Goal: Transaction & Acquisition: Purchase product/service

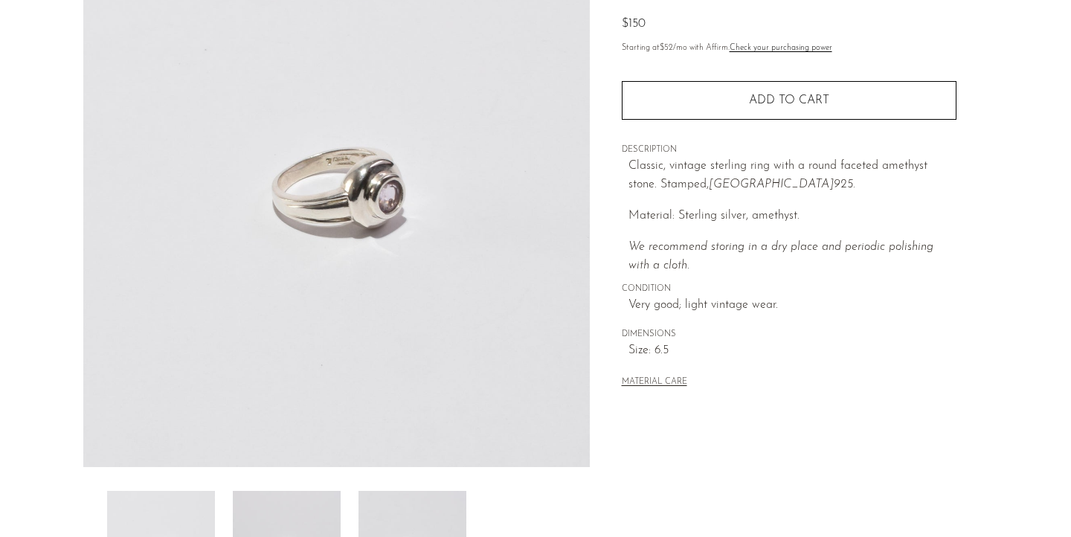
scroll to position [277, 0]
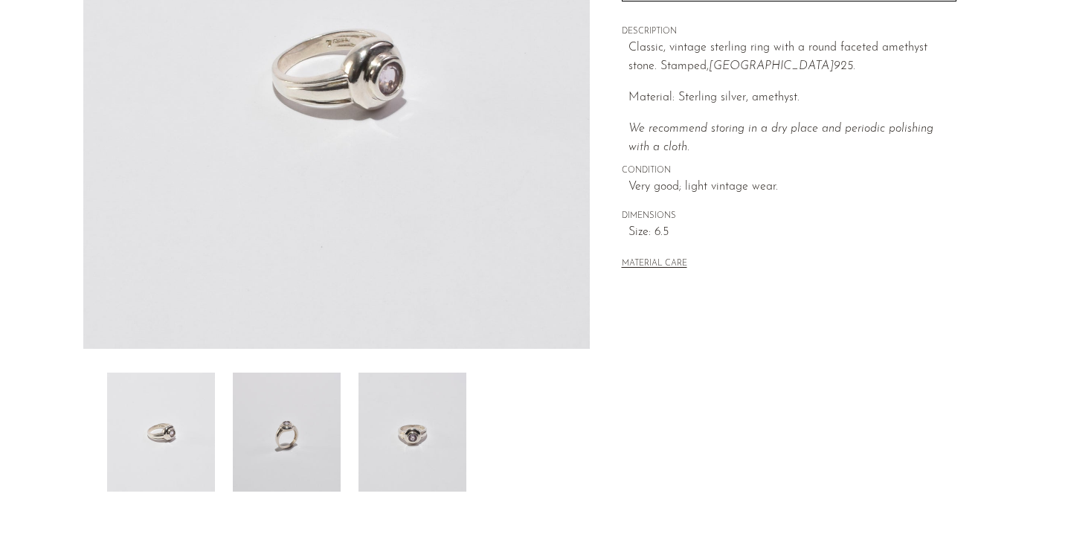
click at [446, 451] on img at bounding box center [413, 432] width 108 height 119
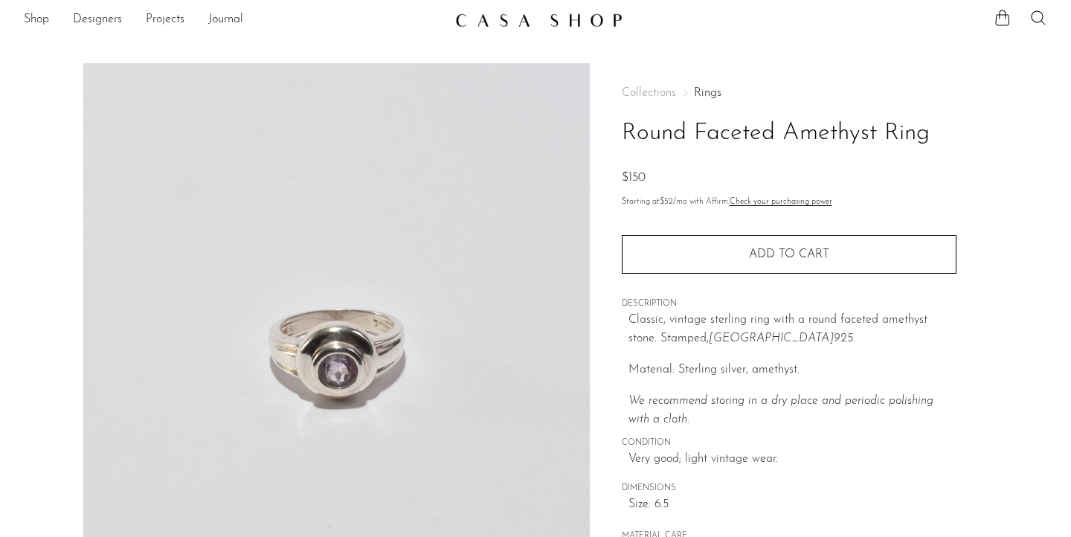
scroll to position [7, 0]
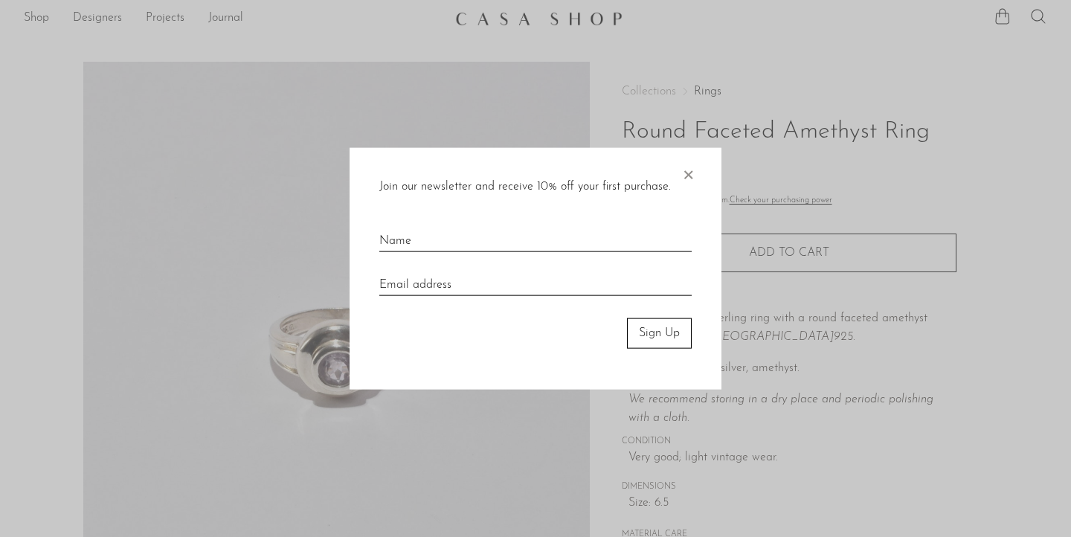
click at [692, 173] on span "×" at bounding box center [688, 172] width 15 height 48
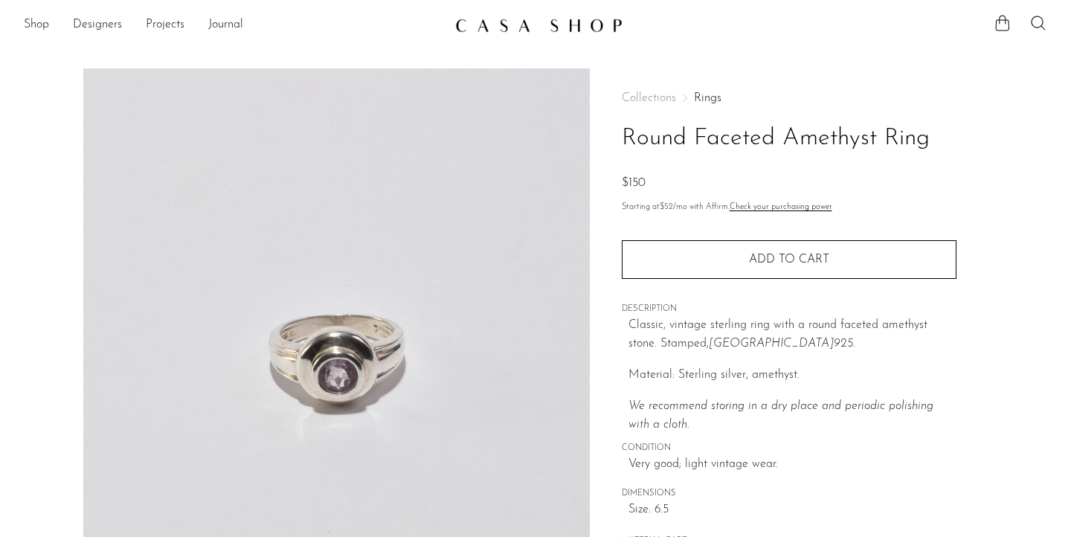
scroll to position [0, 0]
click at [40, 24] on link "Shop" at bounding box center [36, 25] width 25 height 19
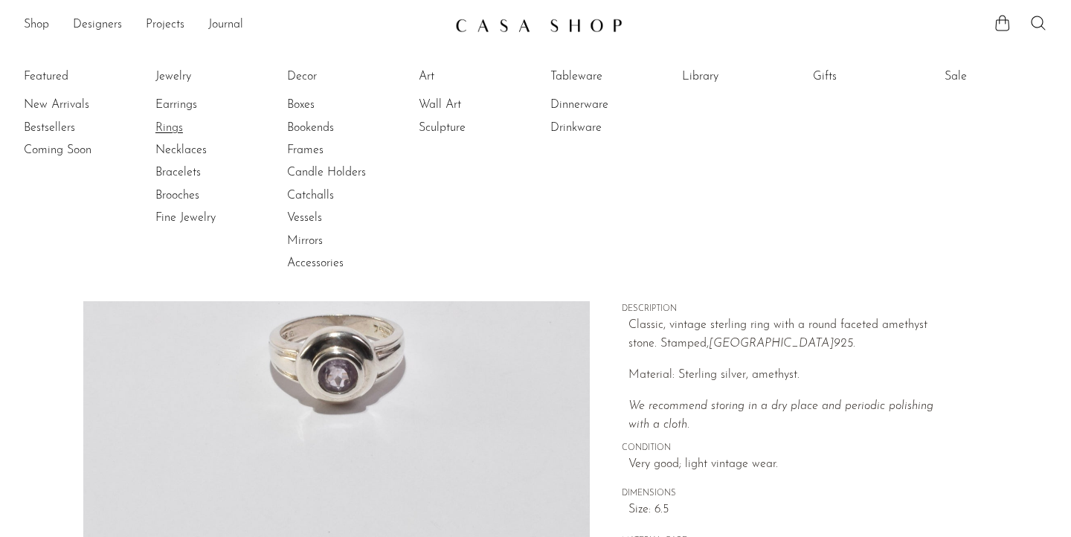
click at [169, 128] on link "Rings" at bounding box center [211, 128] width 112 height 16
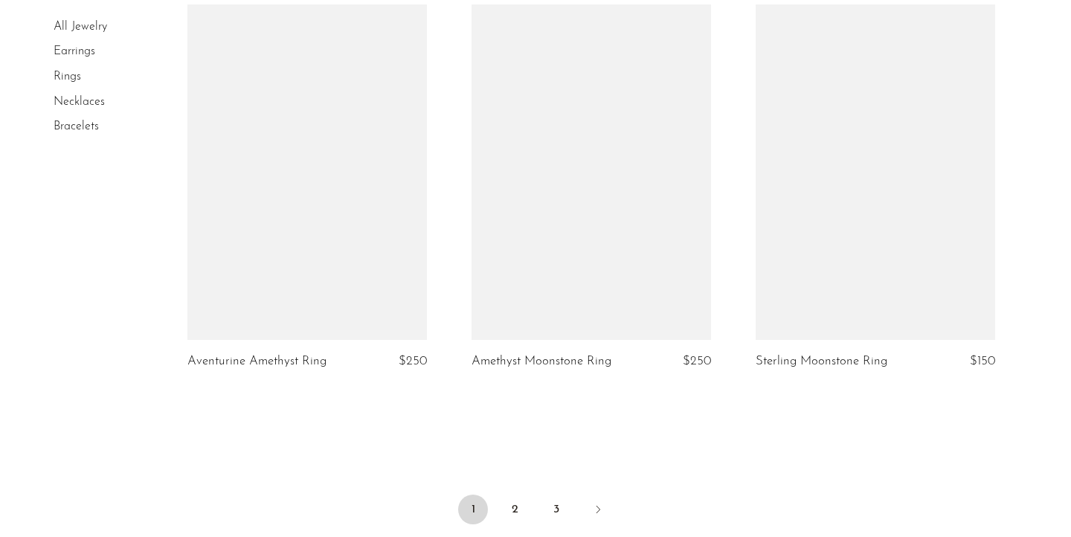
scroll to position [4693, 0]
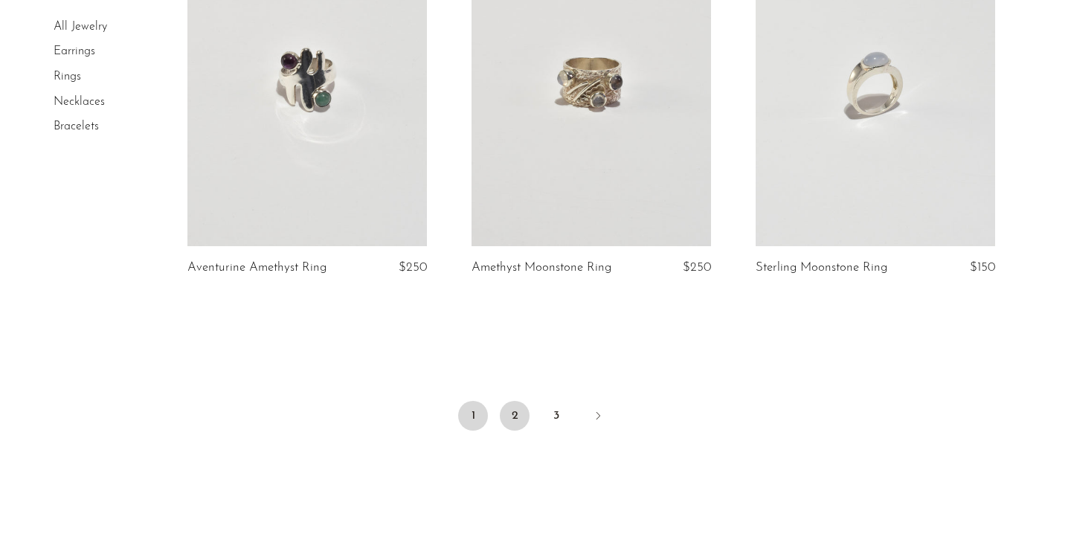
click at [513, 401] on link "2" at bounding box center [515, 416] width 30 height 30
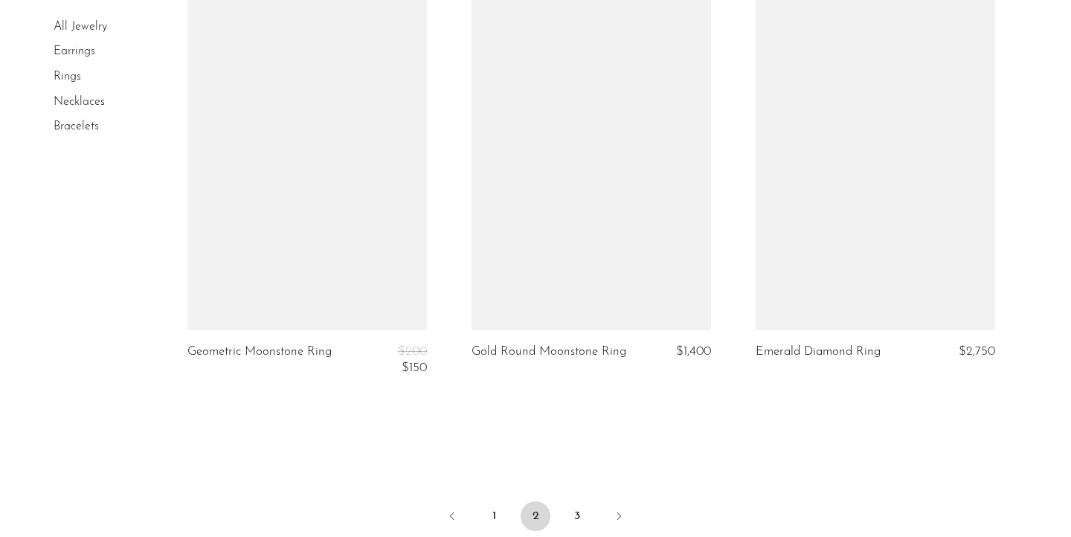
scroll to position [4652, 0]
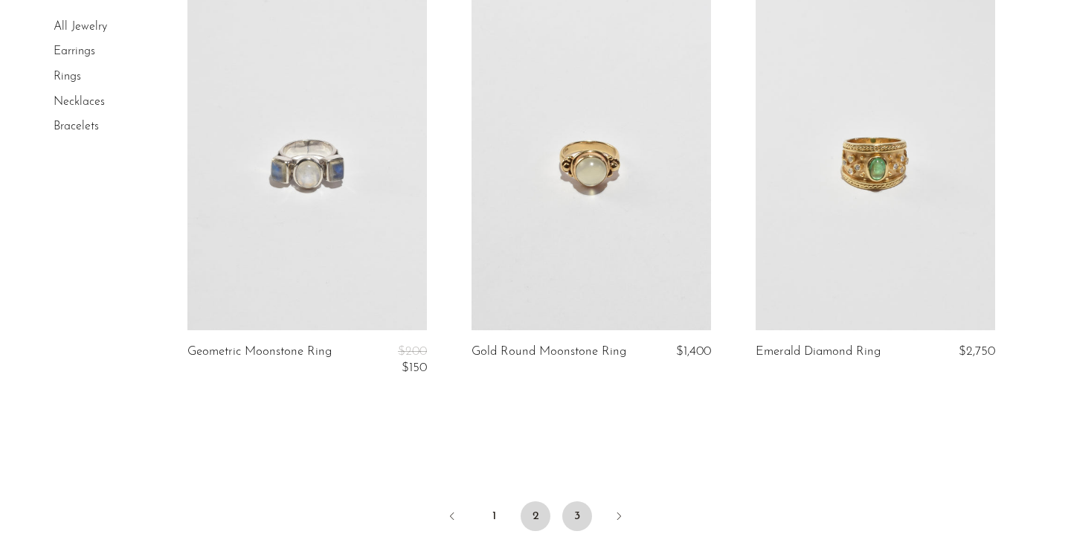
click at [574, 513] on link "3" at bounding box center [577, 516] width 30 height 30
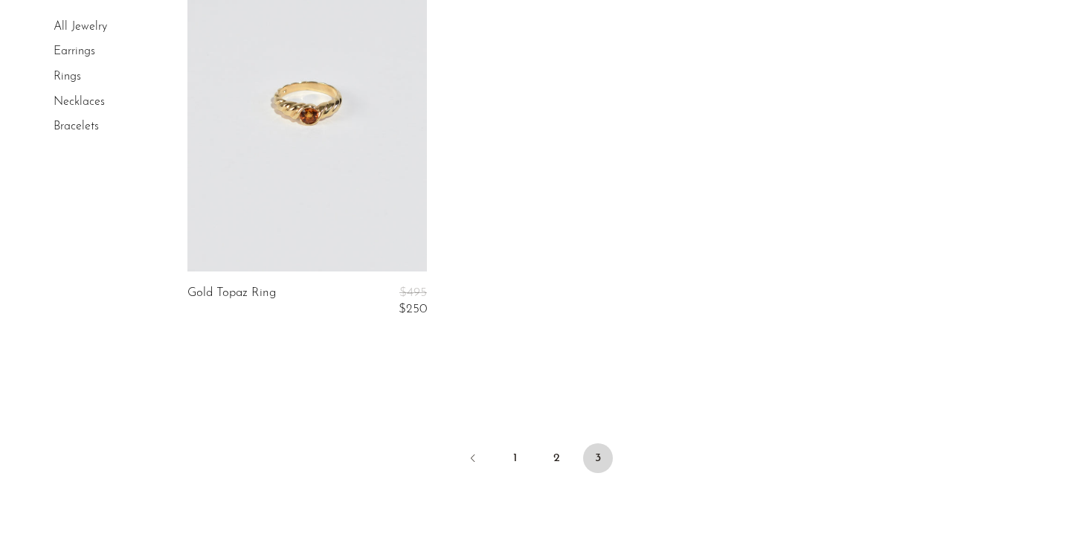
scroll to position [3566, 0]
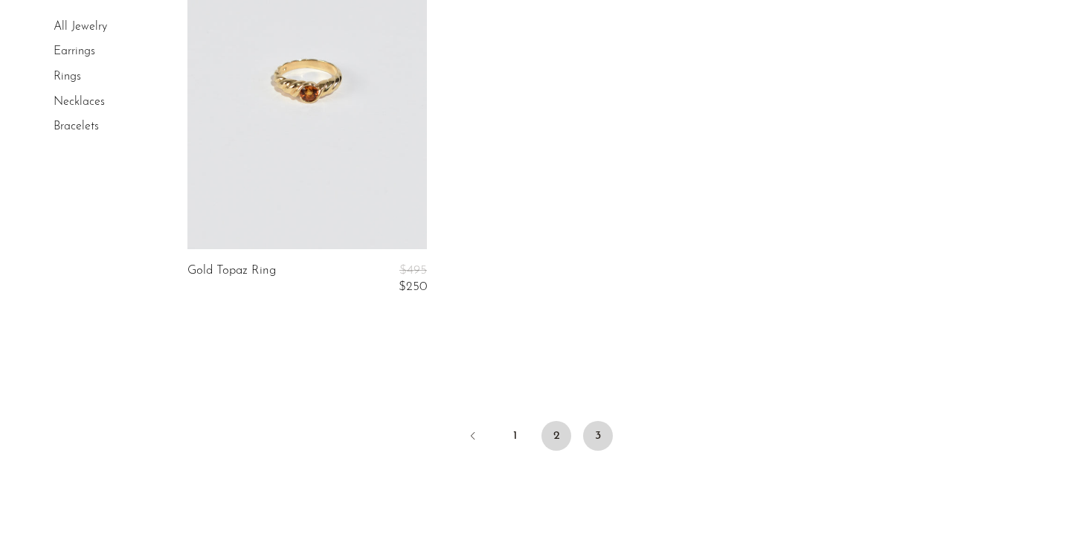
click at [557, 428] on link "2" at bounding box center [557, 436] width 30 height 30
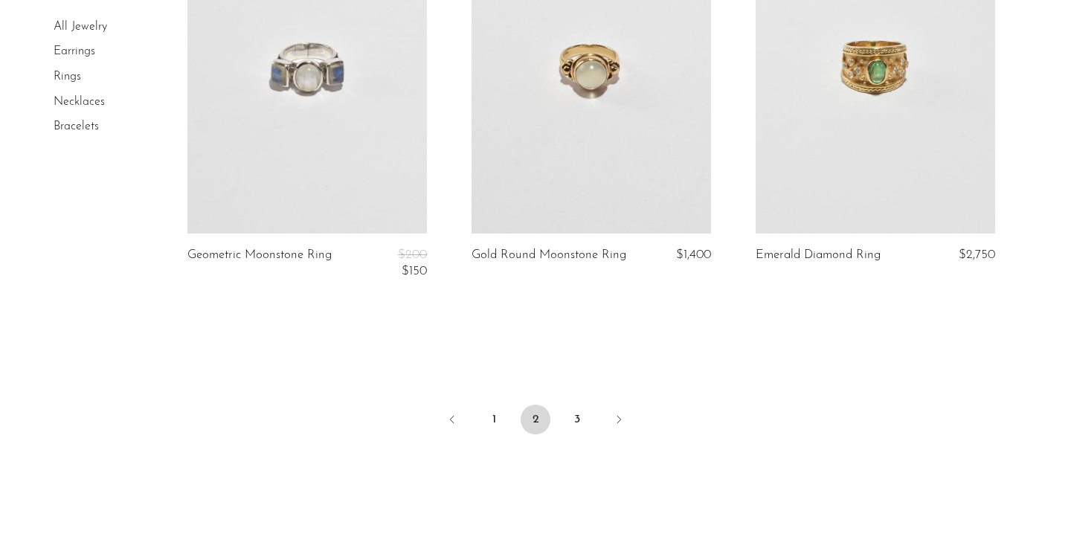
scroll to position [4773, 0]
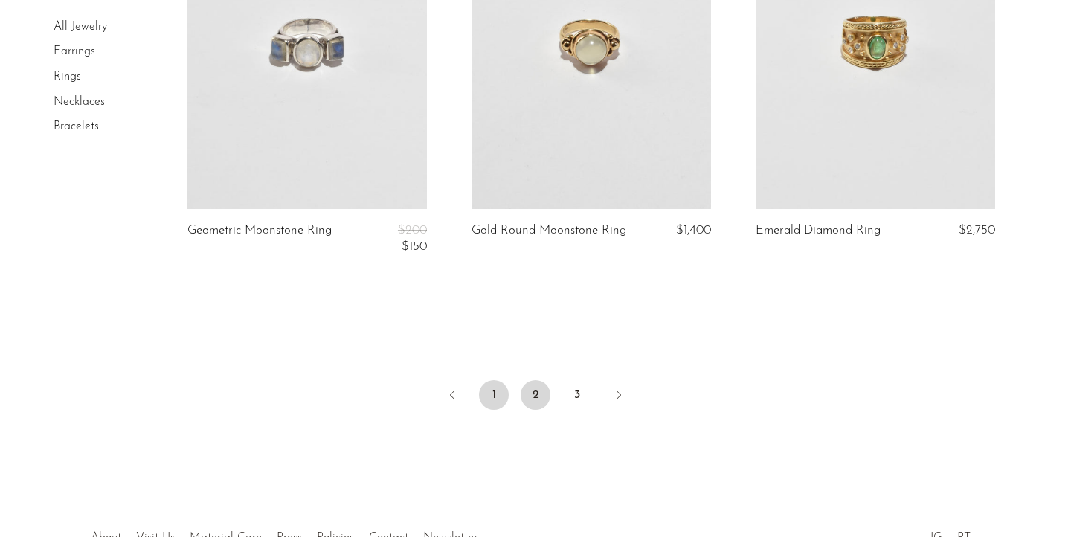
click at [498, 387] on link "1" at bounding box center [494, 395] width 30 height 30
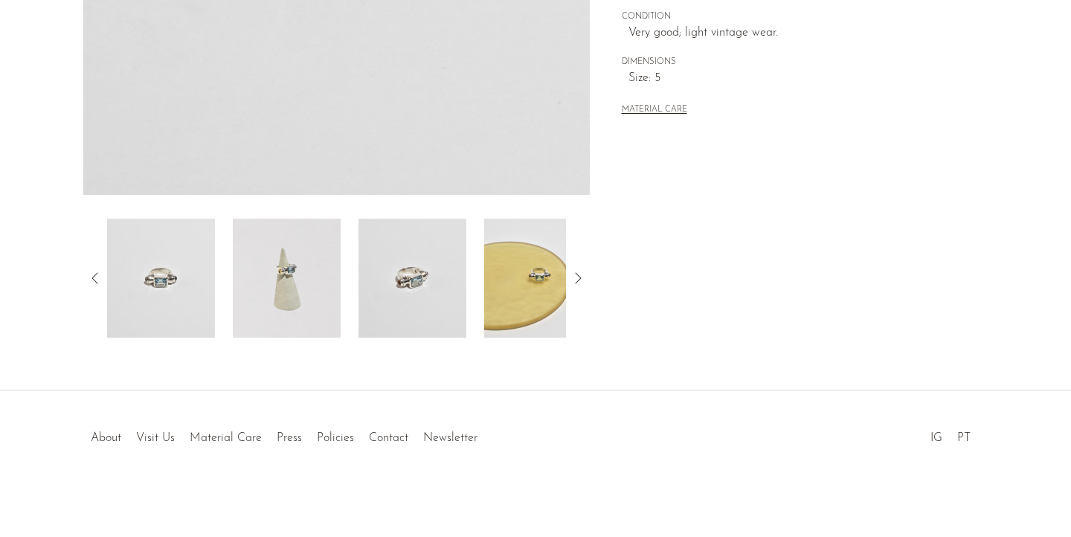
scroll to position [431, 0]
click at [318, 302] on img at bounding box center [287, 278] width 108 height 119
click at [283, 263] on img at bounding box center [287, 278] width 108 height 119
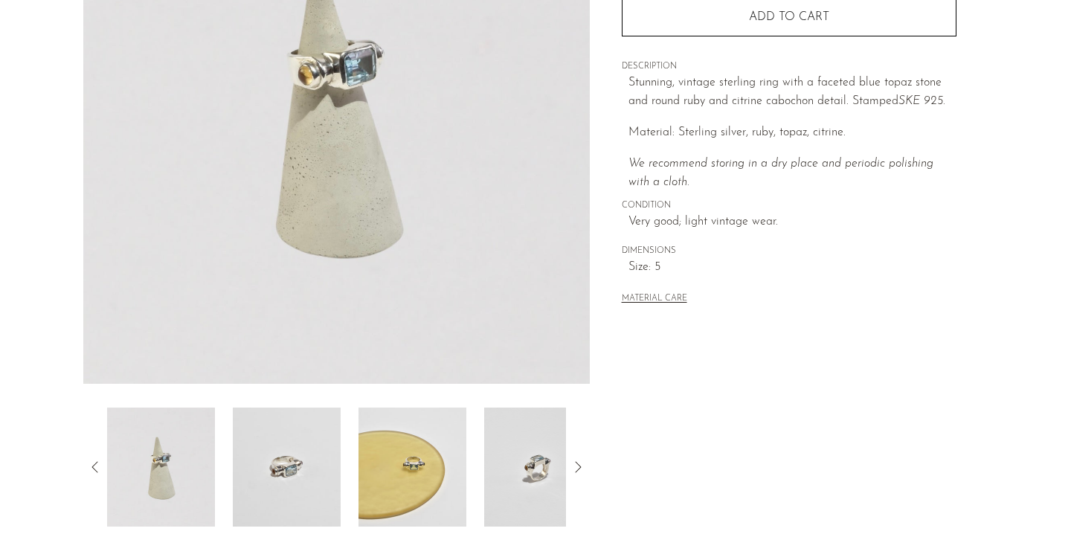
scroll to position [244, 0]
click at [290, 460] on img at bounding box center [287, 465] width 108 height 119
click at [288, 489] on img at bounding box center [287, 465] width 108 height 119
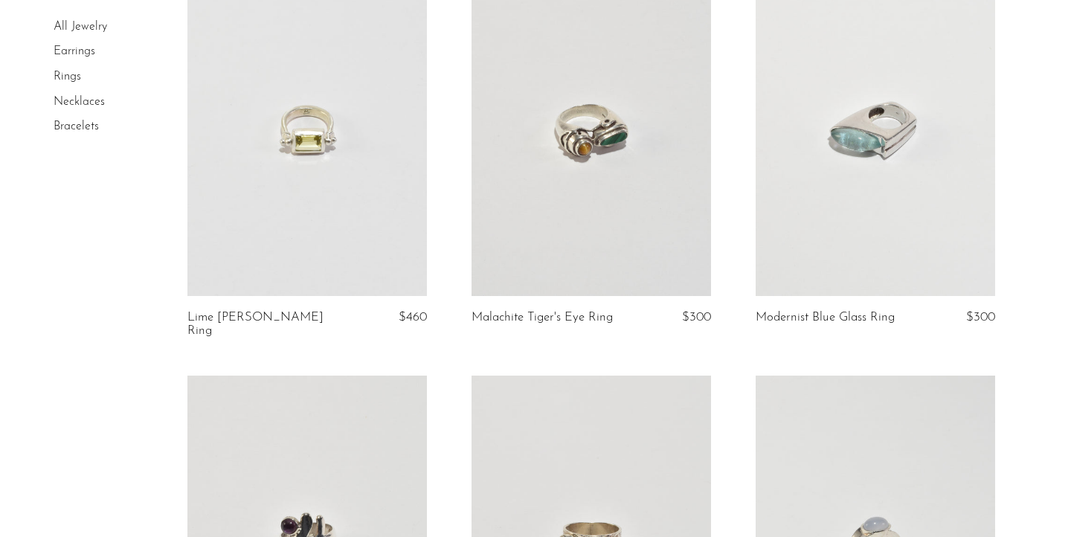
scroll to position [4152, 0]
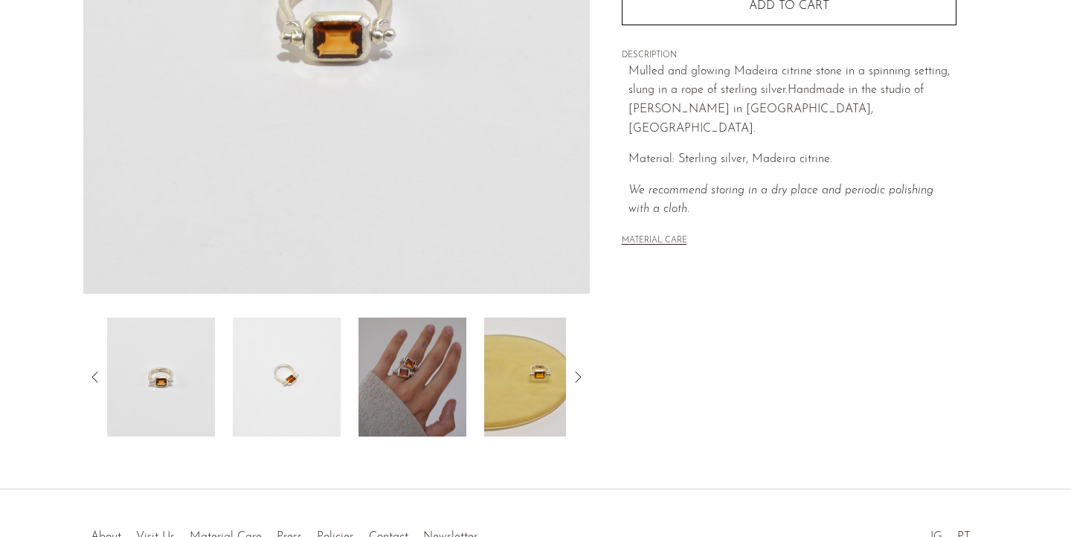
scroll to position [333, 0]
click at [413, 397] on img at bounding box center [413, 376] width 108 height 119
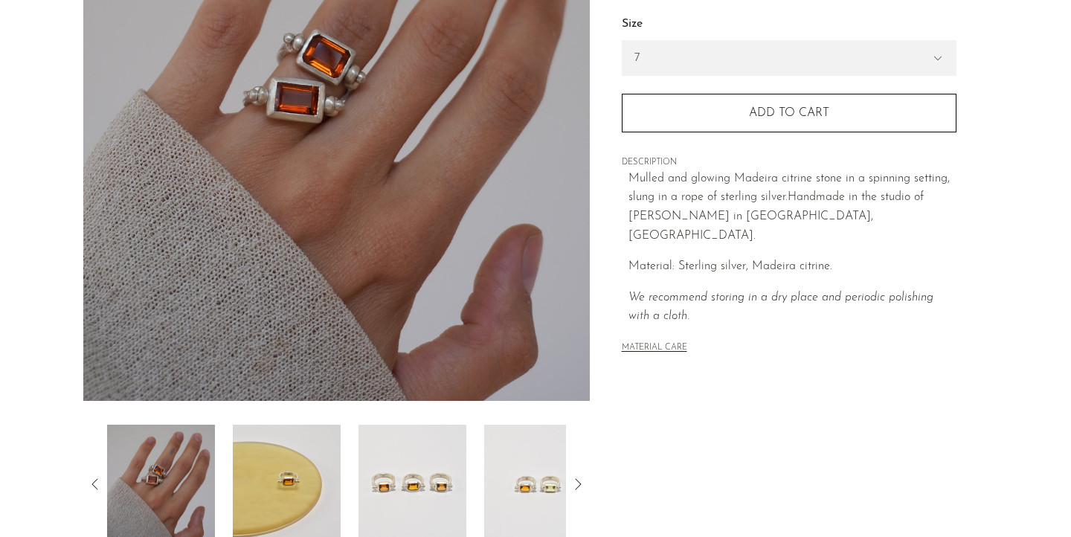
scroll to position [225, 0]
